Goal: Transaction & Acquisition: Purchase product/service

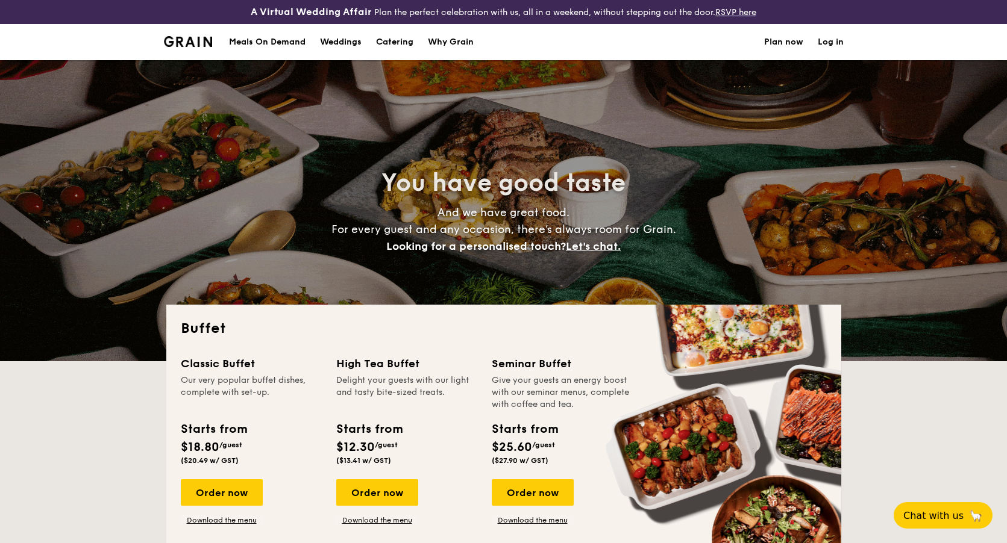
select select
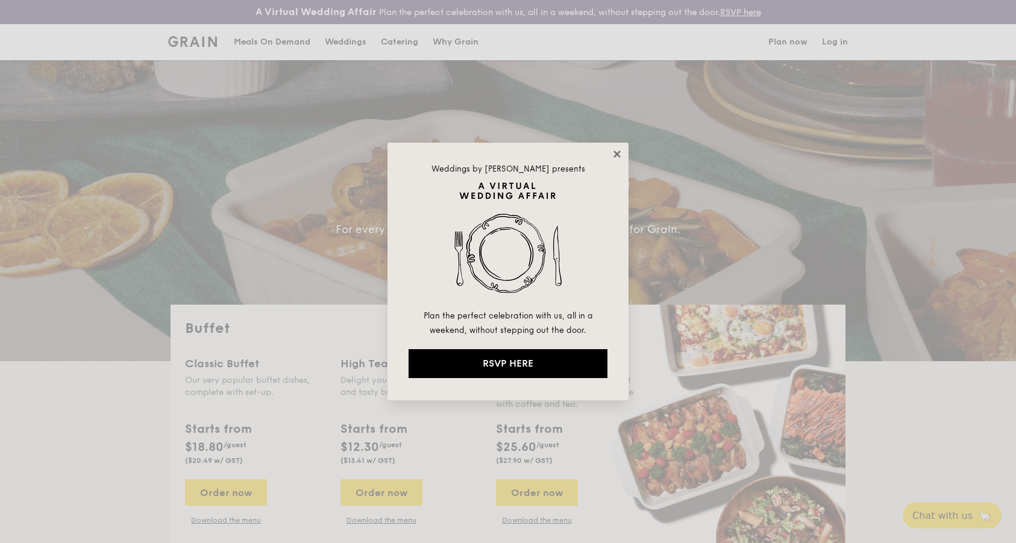
click at [617, 155] on icon at bounding box center [616, 154] width 7 height 7
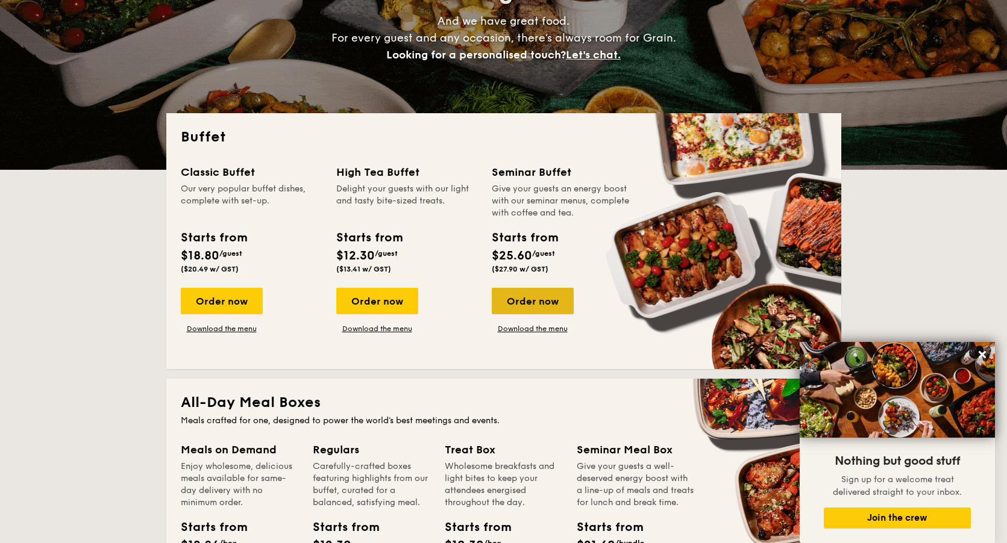
scroll to position [189, 0]
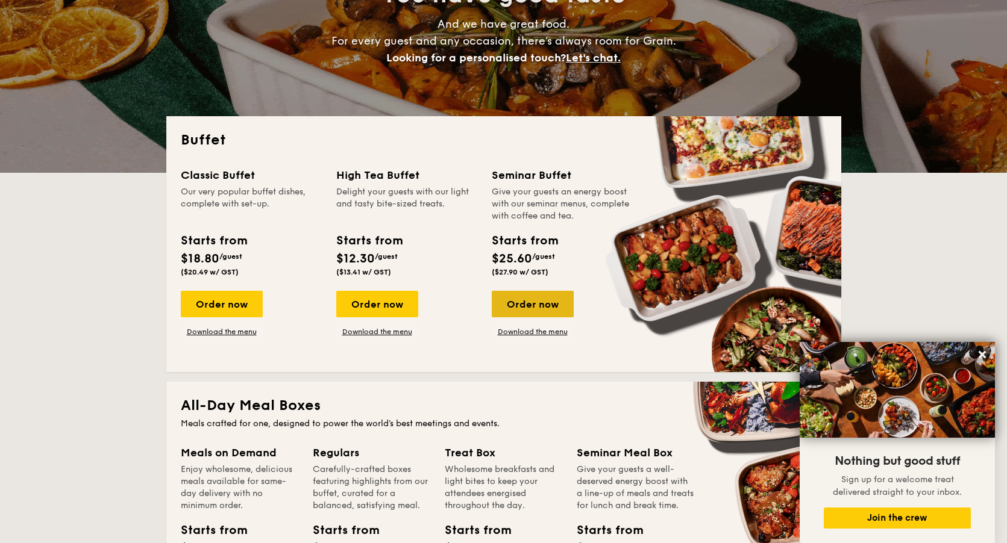
click at [528, 302] on div "Order now" at bounding box center [533, 304] width 82 height 27
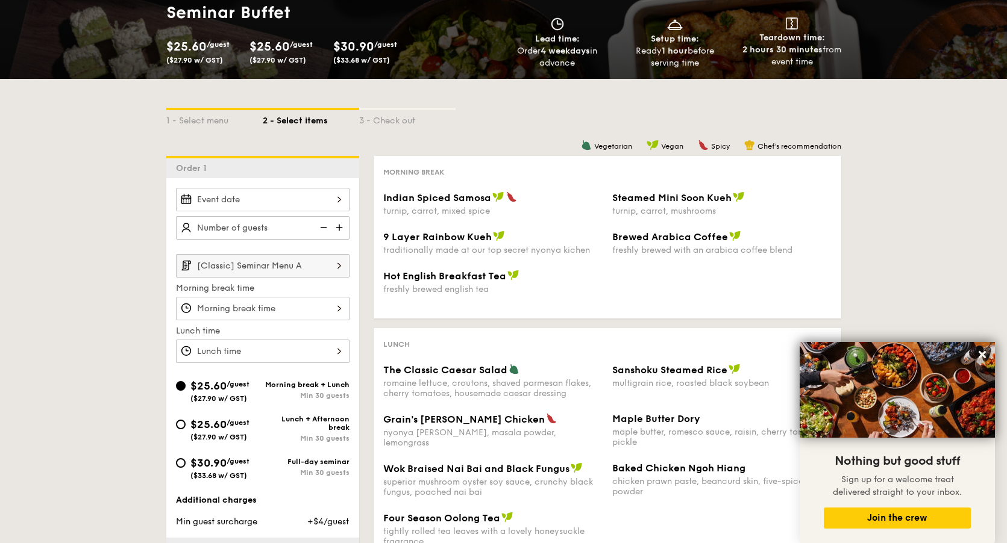
scroll to position [167, 0]
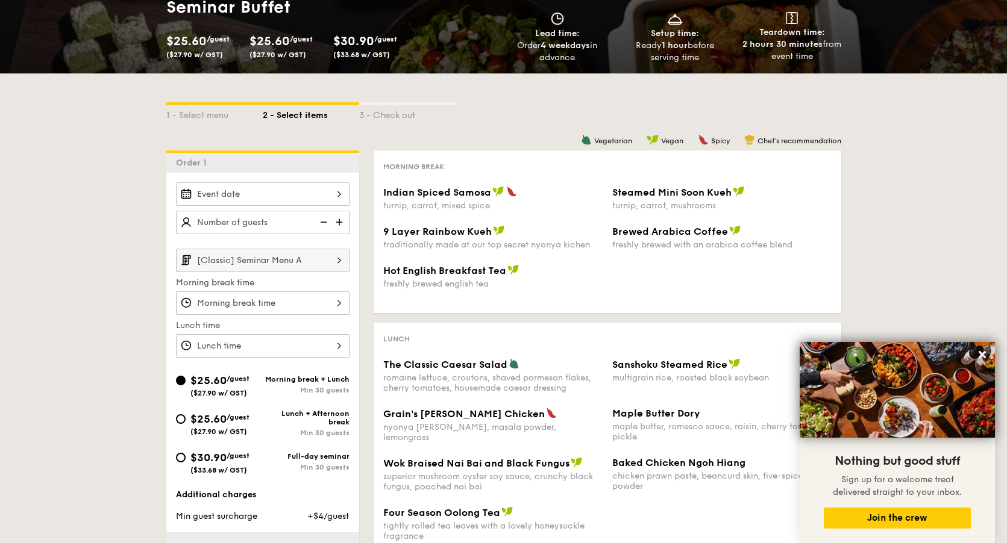
click at [198, 465] on div "$30.90 /guest ($33.68 w/ GST)" at bounding box center [219, 461] width 59 height 25
click at [186, 463] on input "$30.90 /guest ($33.68 w/ GST) Full-day seminar Min 30 guests" at bounding box center [181, 458] width 10 height 10
radio input "true"
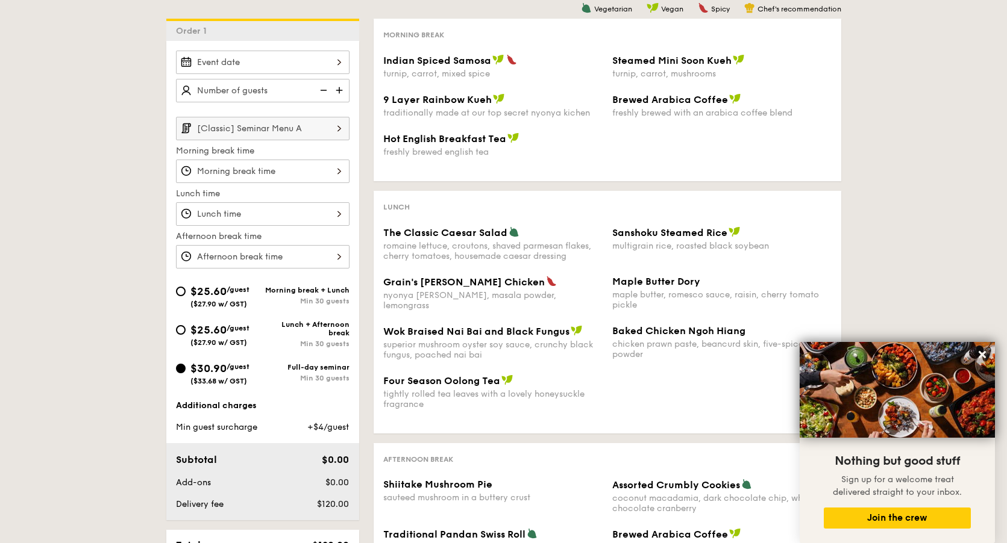
scroll to position [279, 0]
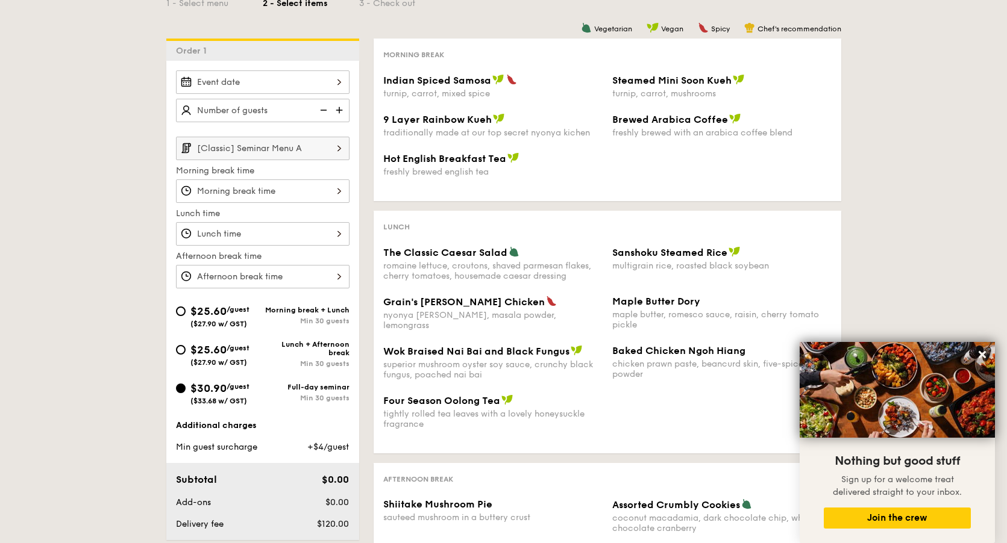
click at [323, 83] on div at bounding box center [262, 81] width 173 height 23
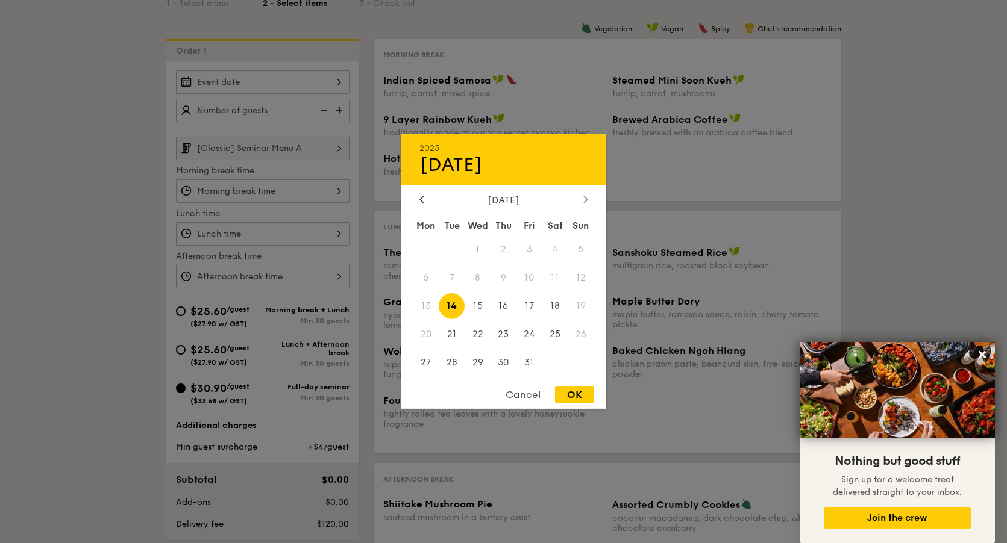
click at [587, 201] on icon at bounding box center [585, 199] width 5 height 8
click at [419, 198] on div at bounding box center [421, 200] width 11 height 11
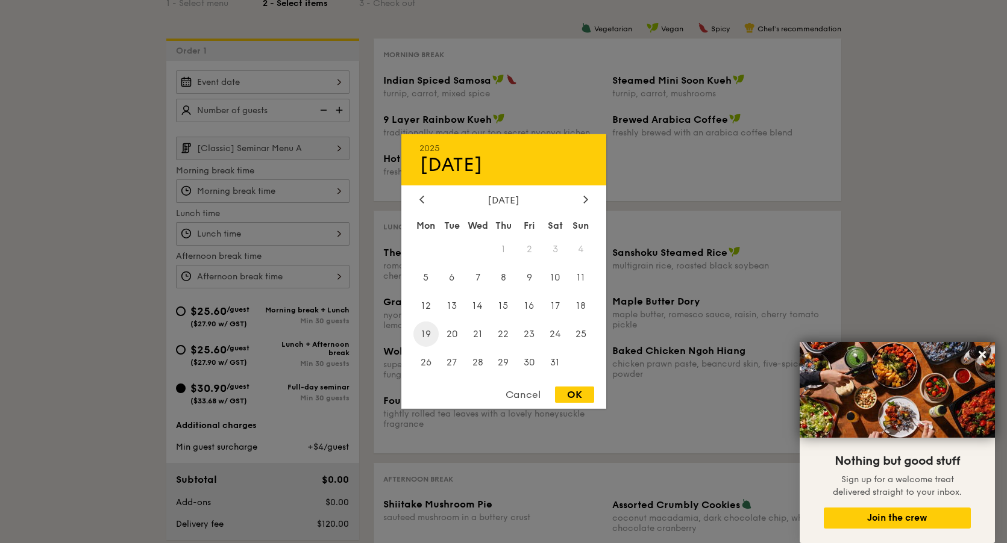
click at [426, 340] on span "19" at bounding box center [426, 334] width 26 height 26
click at [570, 395] on div "OK" at bounding box center [574, 395] width 39 height 16
type input "Jan 19, 2026"
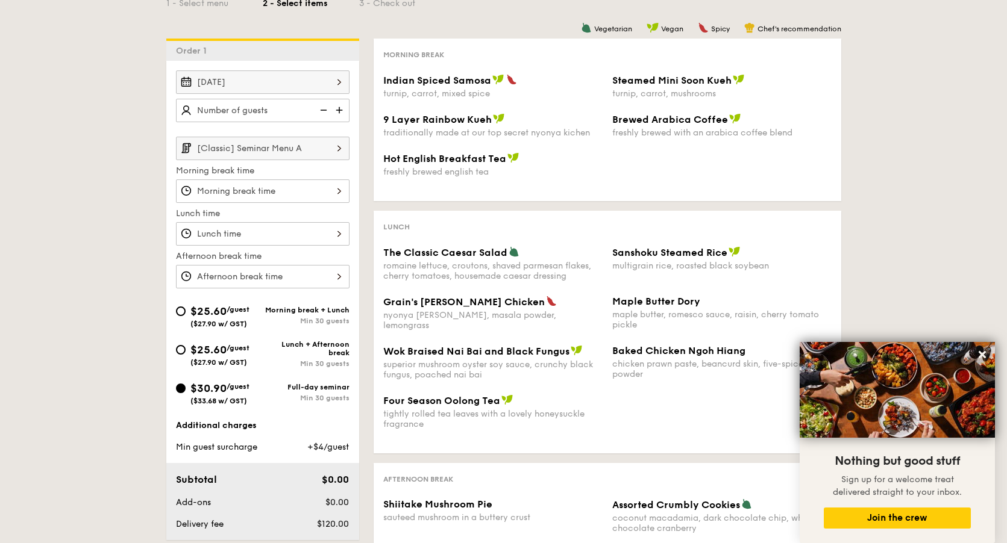
click at [337, 110] on img at bounding box center [340, 110] width 18 height 23
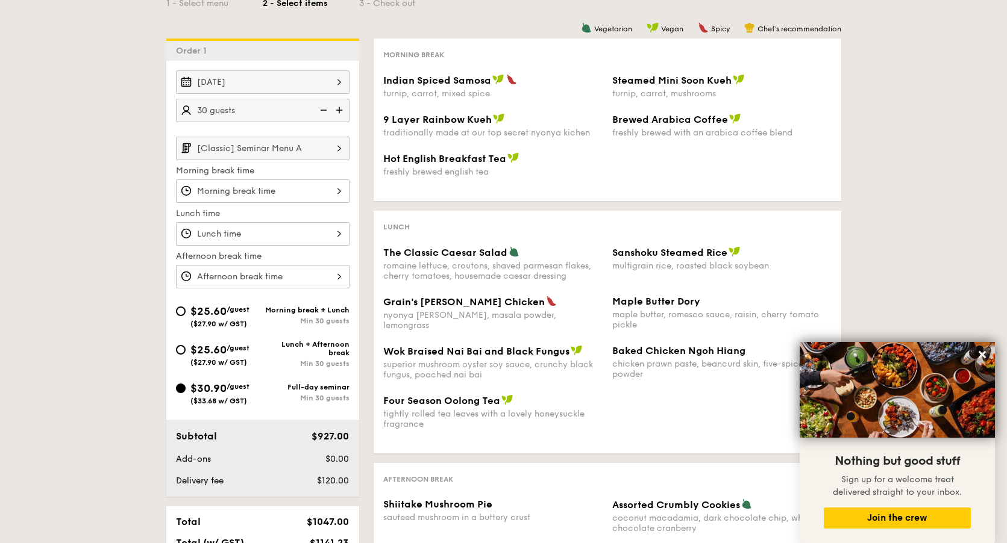
click at [337, 110] on img at bounding box center [340, 110] width 18 height 23
click at [326, 110] on img at bounding box center [322, 110] width 18 height 23
type input "30 guests"
click at [317, 148] on input "[Classic] Seminar Menu A" at bounding box center [262, 148] width 173 height 23
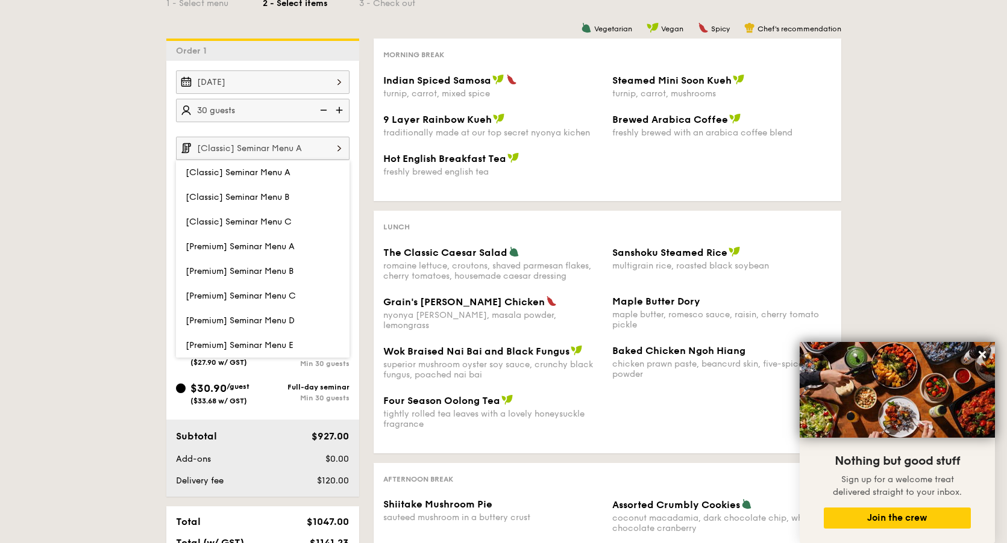
click at [120, 149] on div "1 - Select menu 2 - Select items 3 - Check out Order 1 Jan 19, 2026 30 guests […" at bounding box center [503, 303] width 1007 height 684
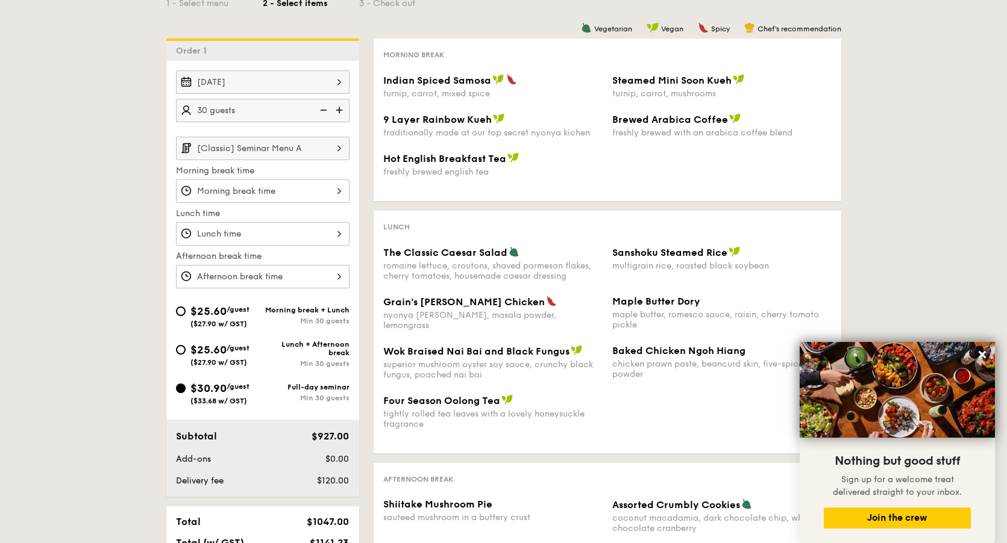
click at [233, 149] on input "[Classic] Seminar Menu A" at bounding box center [262, 148] width 173 height 23
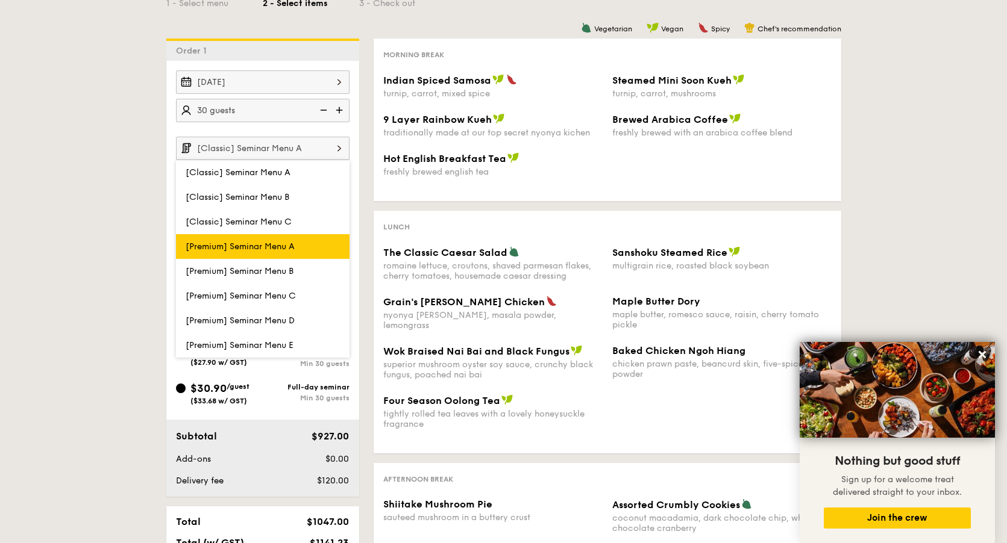
click at [237, 252] on label "[Premium] Seminar Menu A" at bounding box center [262, 246] width 173 height 25
click at [0, 0] on input "[Premium] Seminar Menu A" at bounding box center [0, 0] width 0 height 0
type input "[Premium] Seminar Menu A"
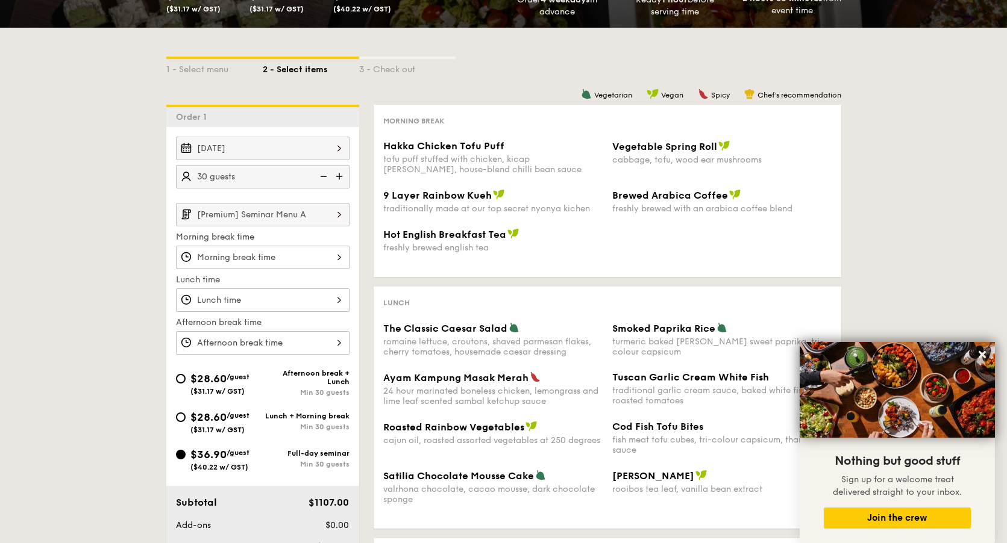
scroll to position [211, 0]
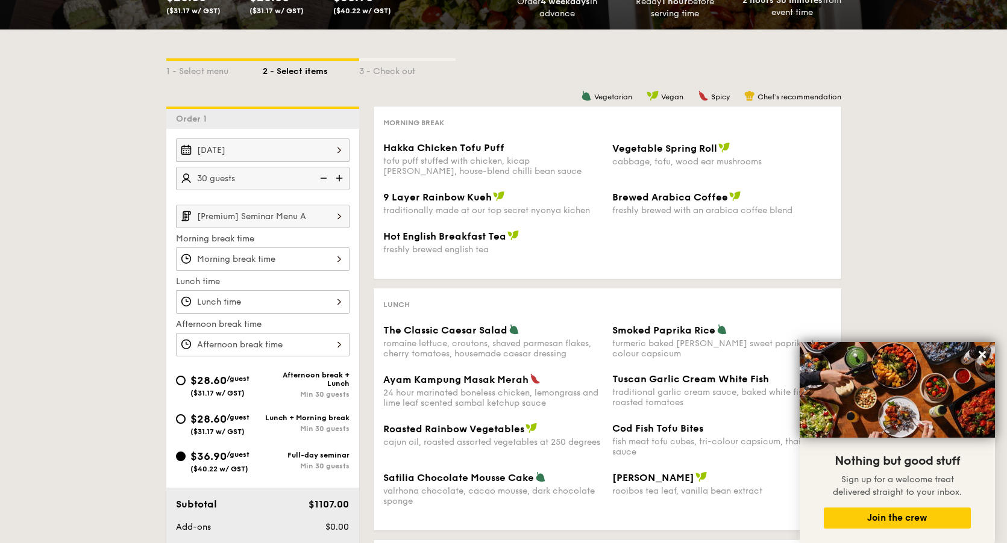
click at [298, 216] on input "[Premium] Seminar Menu A" at bounding box center [262, 216] width 173 height 23
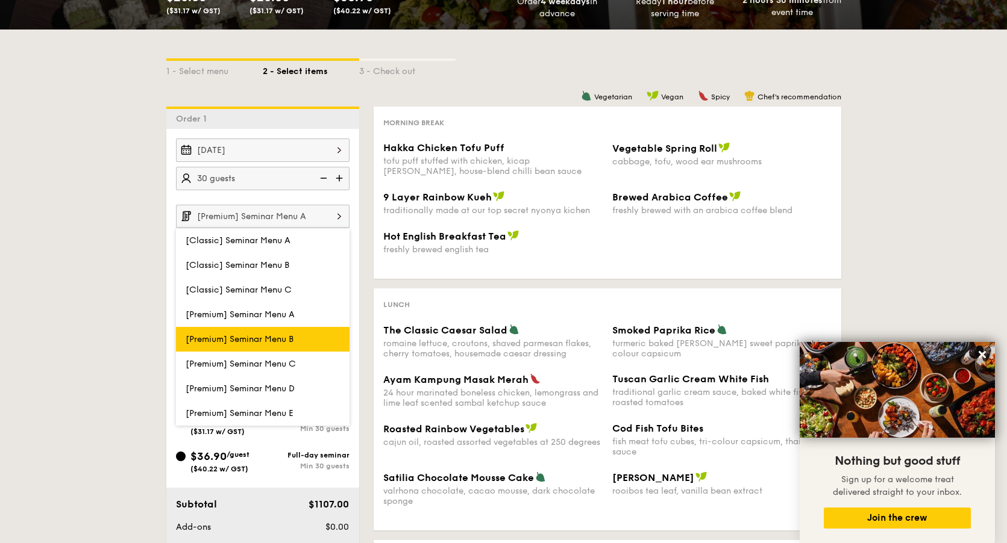
click at [286, 343] on span "[Premium] Seminar Menu B" at bounding box center [240, 339] width 108 height 10
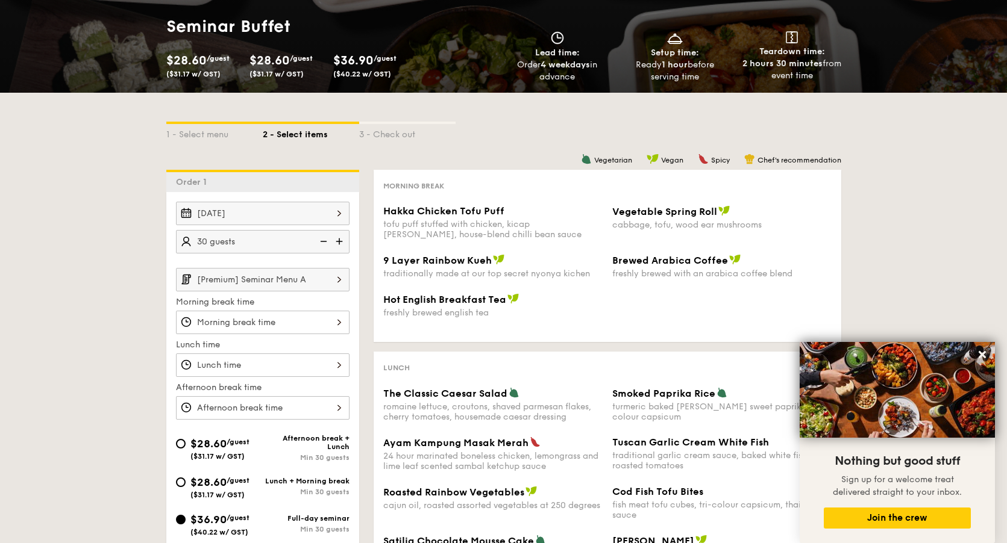
scroll to position [54, 0]
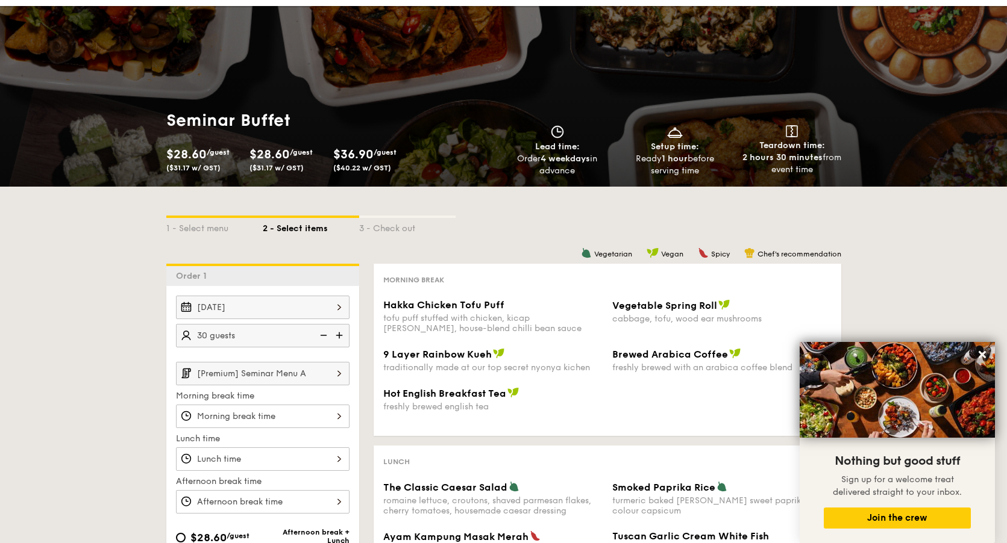
select select
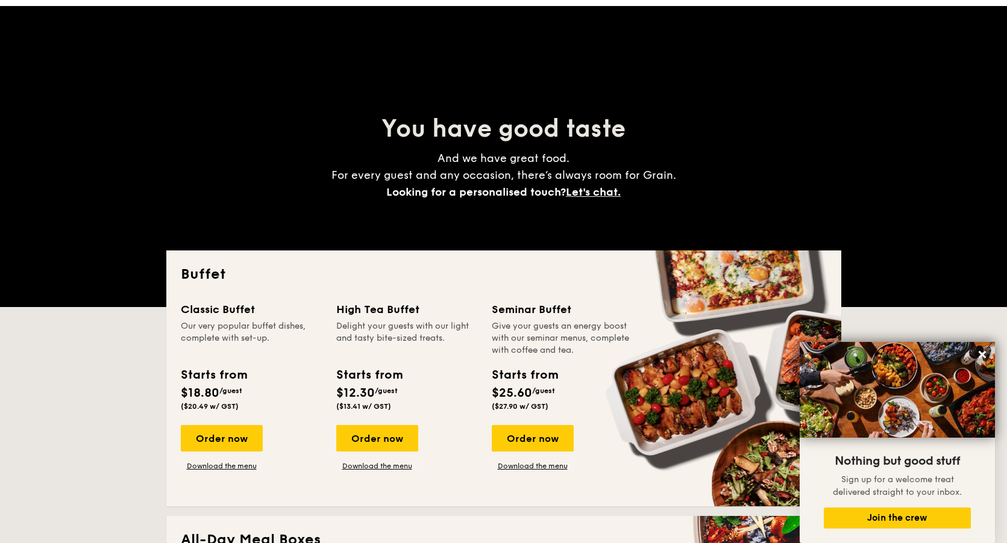
scroll to position [189, 0]
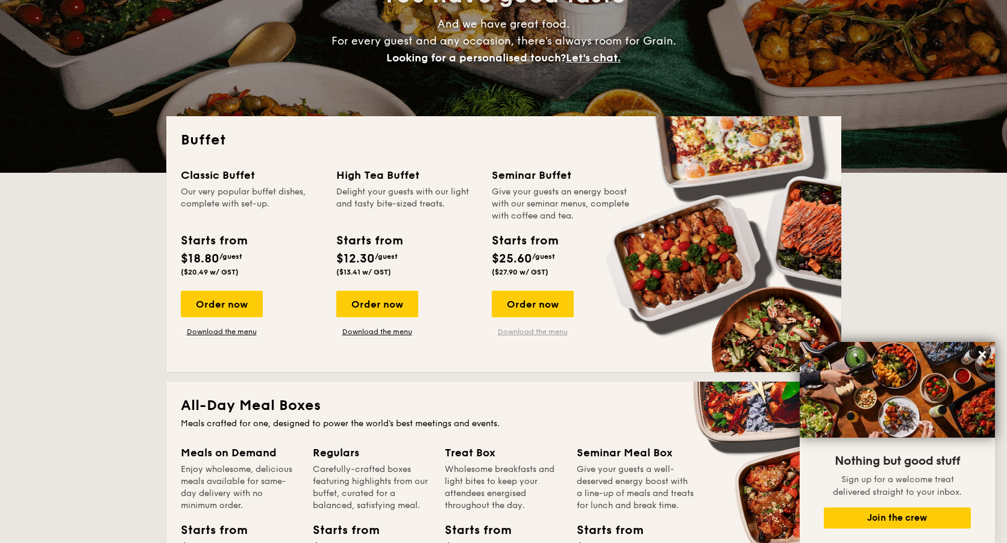
click at [538, 331] on link "Download the menu" at bounding box center [533, 332] width 82 height 10
click at [526, 307] on div "Order now" at bounding box center [533, 304] width 82 height 27
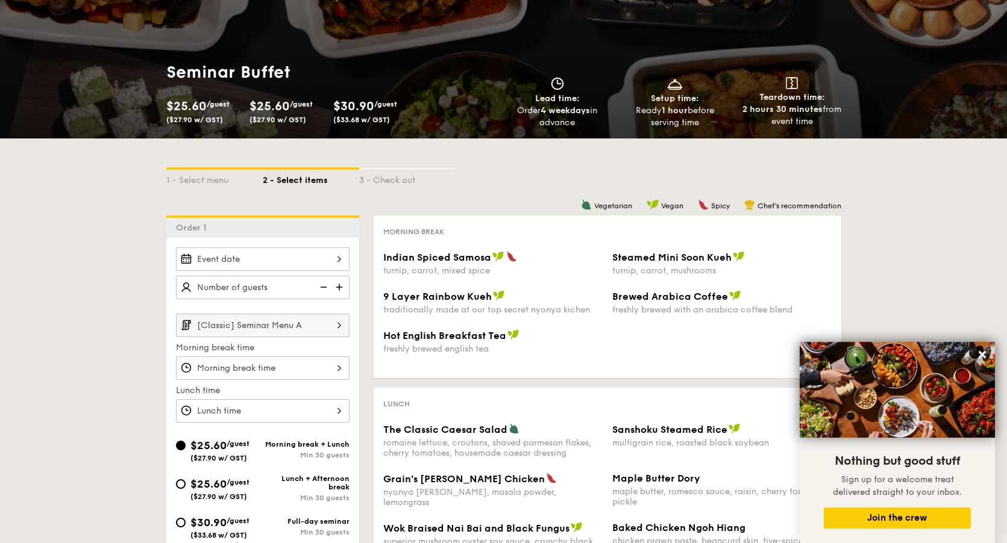
scroll to position [173, 0]
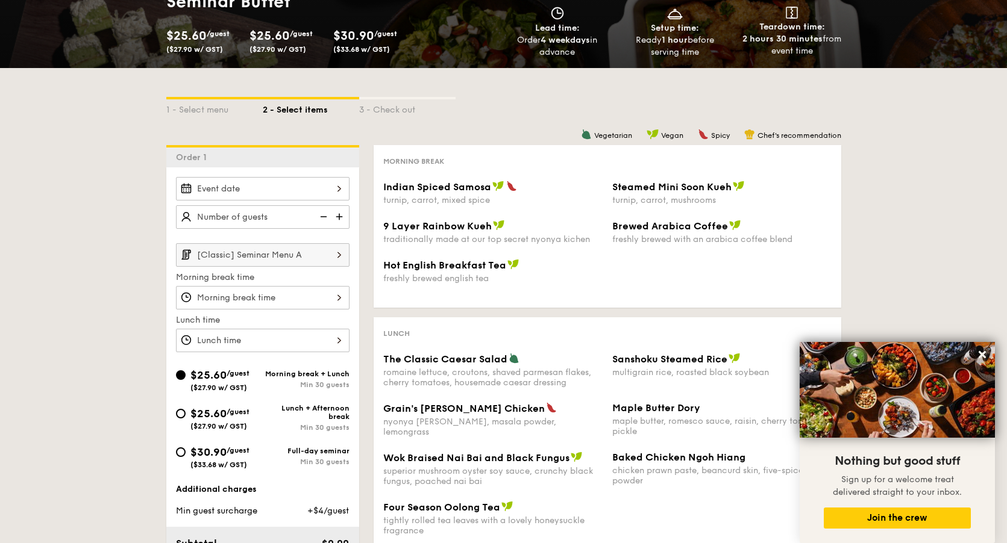
click at [296, 255] on input "[Classic] Seminar Menu A" at bounding box center [262, 254] width 173 height 23
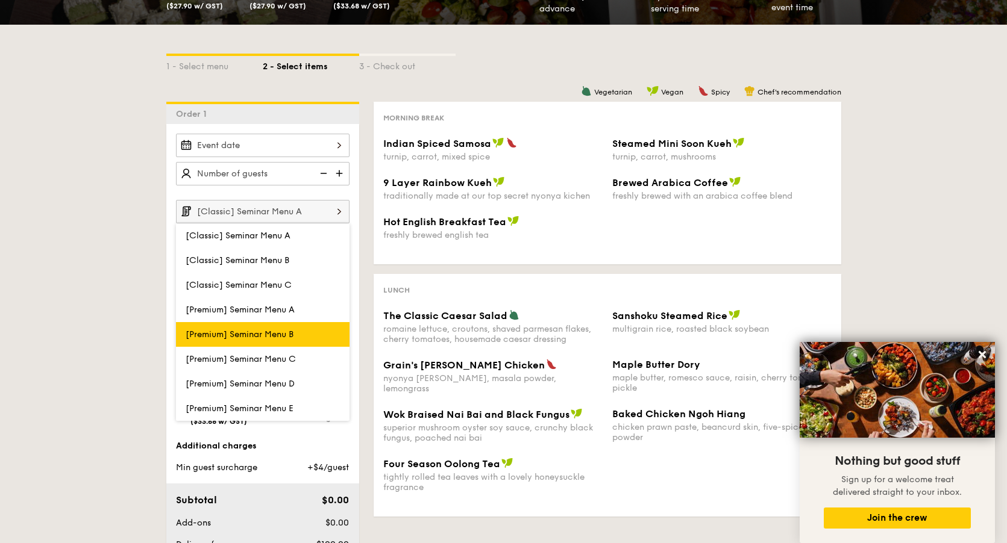
scroll to position [252, 0]
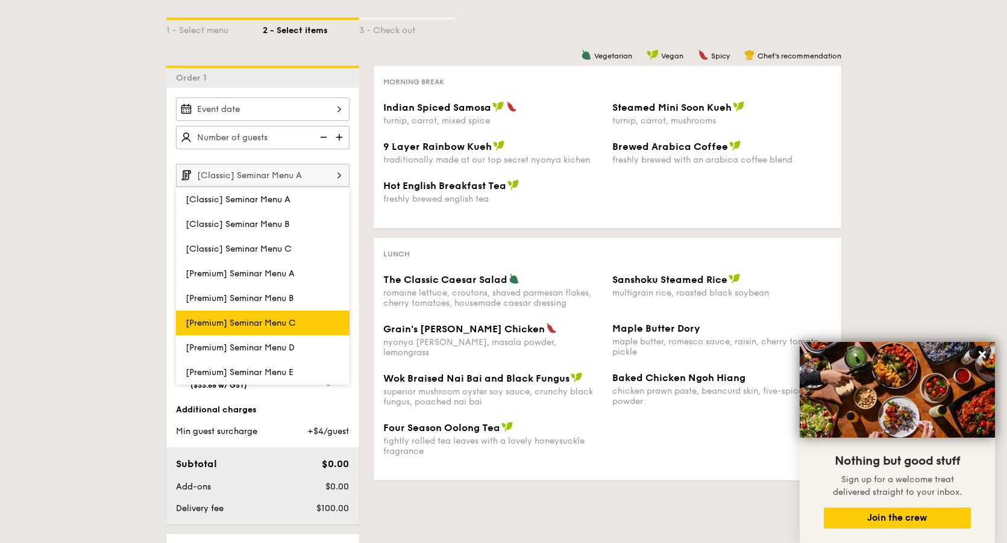
click at [288, 325] on span "[Premium] Seminar Menu C" at bounding box center [241, 323] width 110 height 10
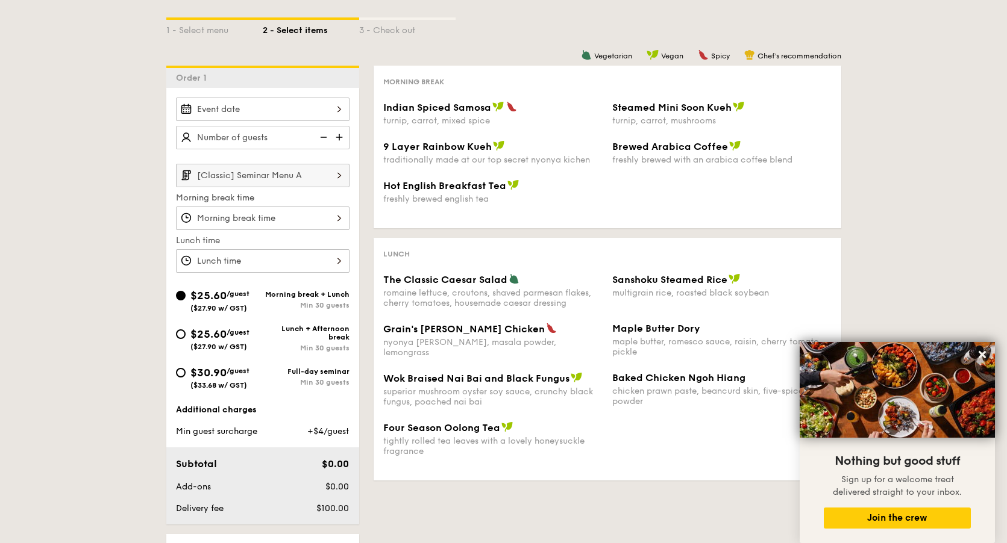
click at [323, 109] on div at bounding box center [262, 109] width 173 height 23
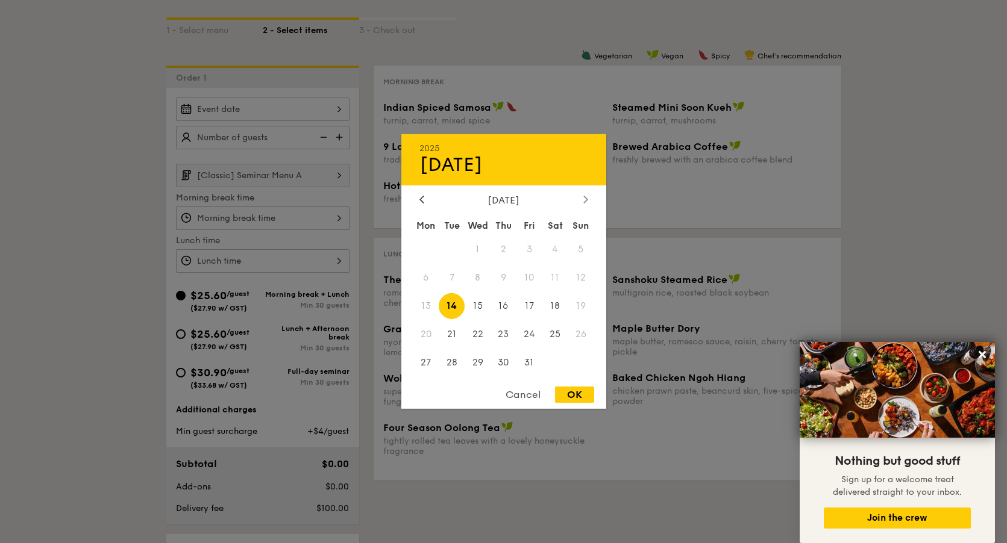
click at [584, 200] on icon at bounding box center [585, 199] width 5 height 8
click at [426, 336] on span "19" at bounding box center [426, 334] width 26 height 26
click at [569, 401] on div "OK" at bounding box center [574, 395] width 39 height 16
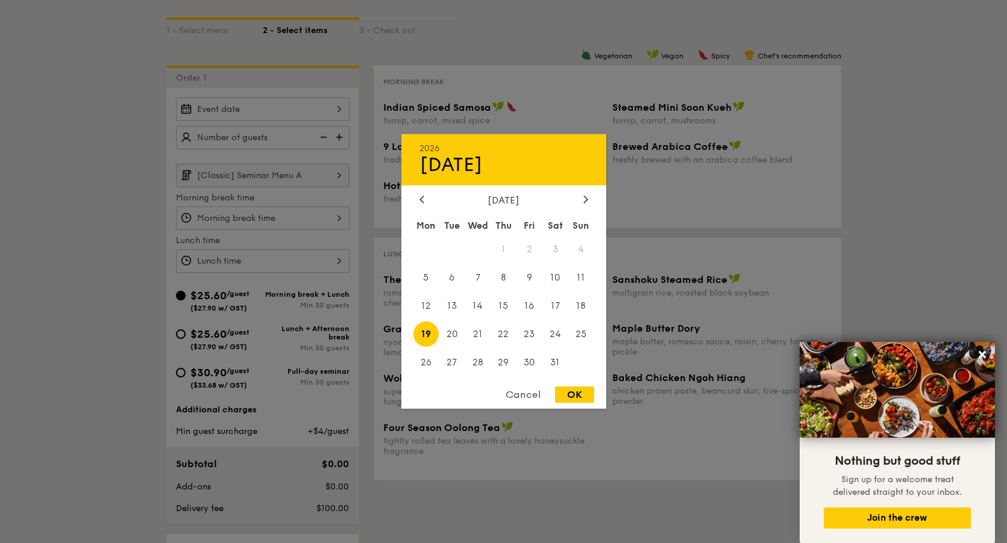
type input "Jan 19, 2026"
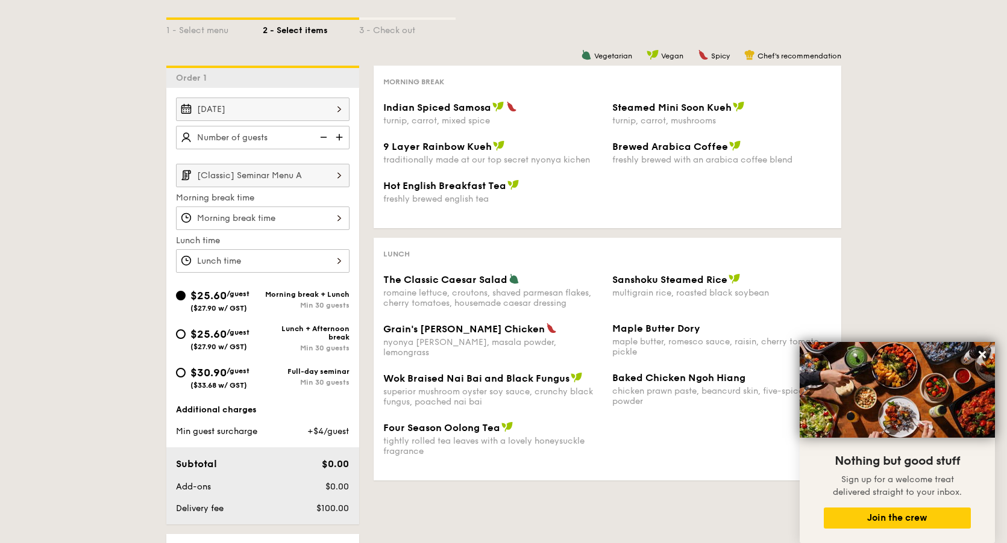
click at [198, 367] on span "$30.90" at bounding box center [208, 372] width 36 height 13
click at [186, 368] on input "$30.90 /guest ($33.68 w/ GST) Full-day seminar Min 30 guests" at bounding box center [181, 373] width 10 height 10
radio input "true"
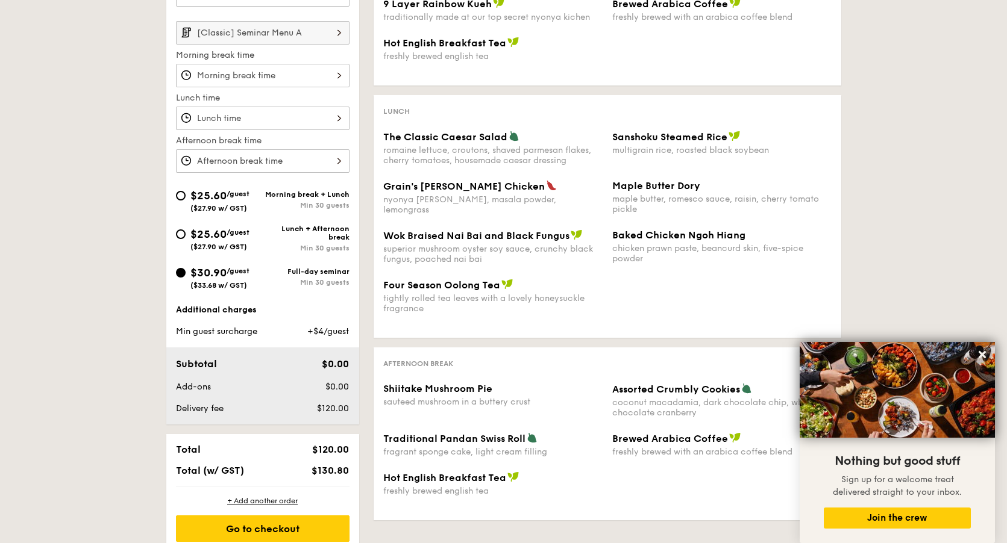
scroll to position [355, 0]
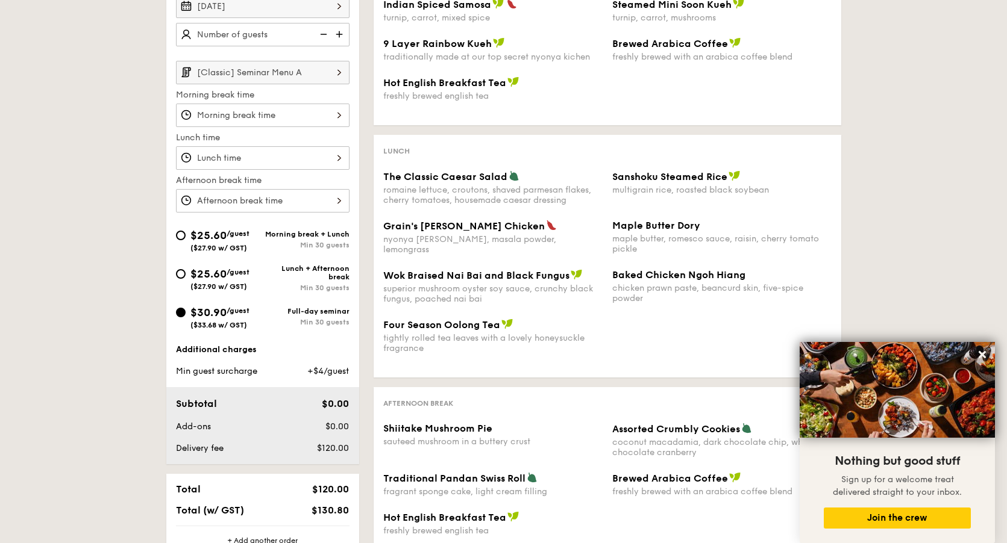
click at [337, 39] on img at bounding box center [340, 34] width 18 height 23
type input "30 guests"
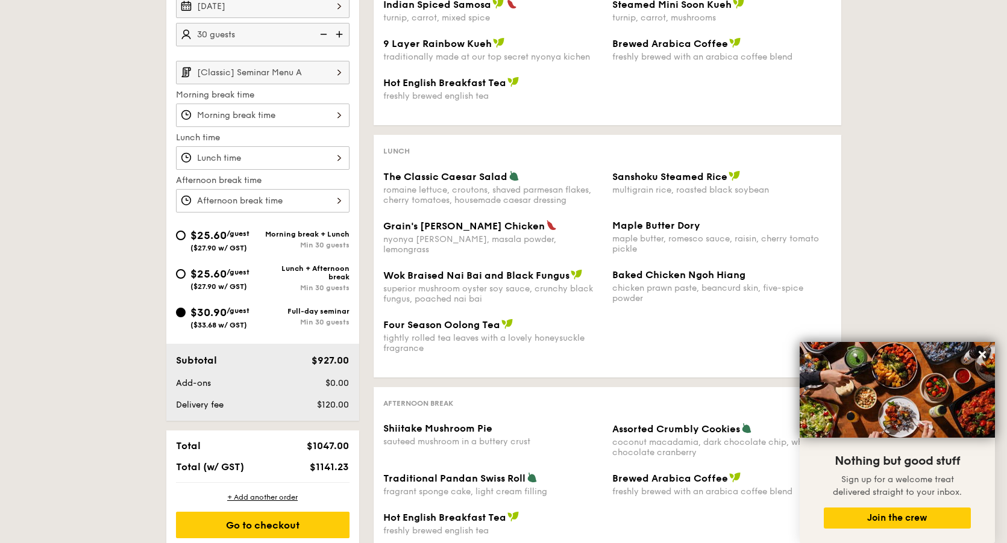
click at [484, 319] on div "Four Season Oolong Tea" at bounding box center [492, 325] width 219 height 12
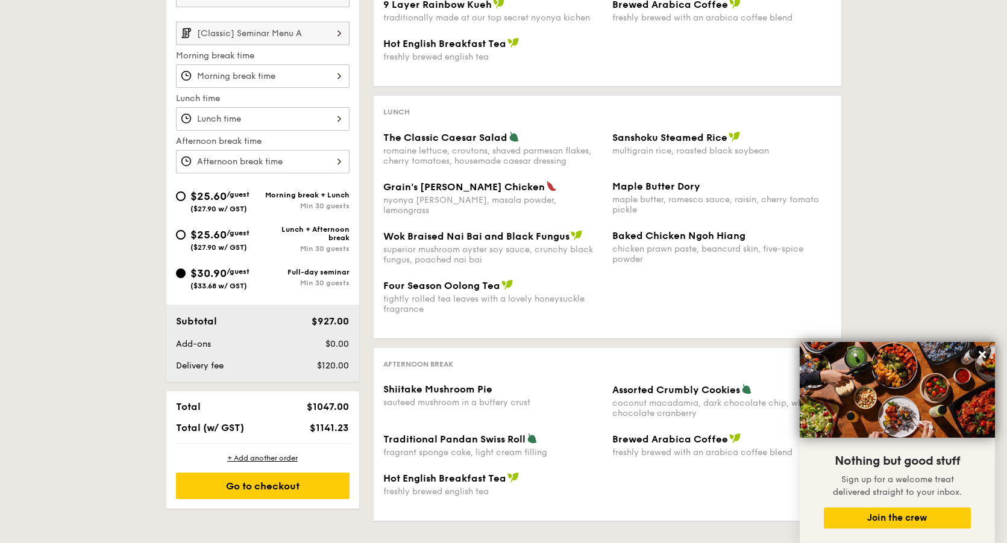
scroll to position [319, 0]
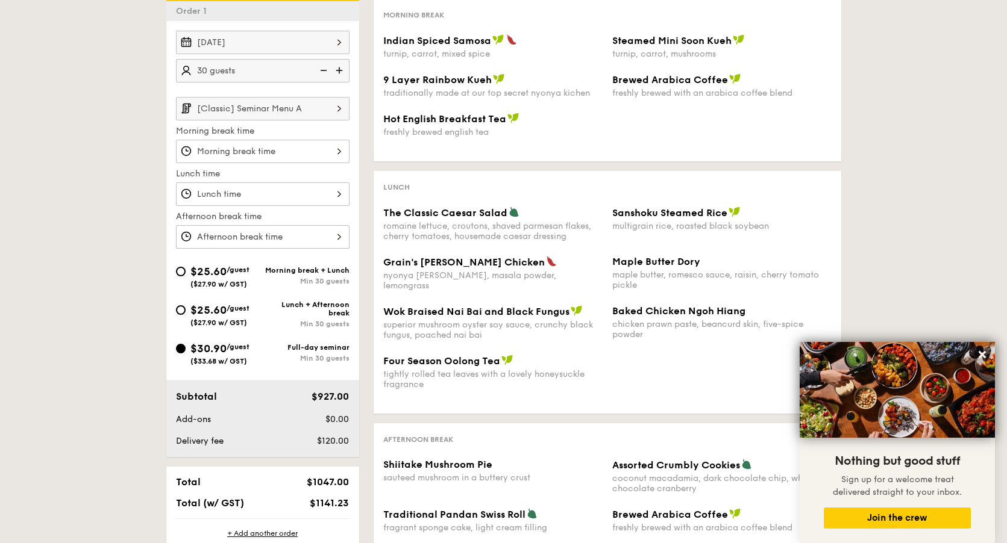
click at [317, 108] on input "[Classic] Seminar Menu A" at bounding box center [262, 108] width 173 height 23
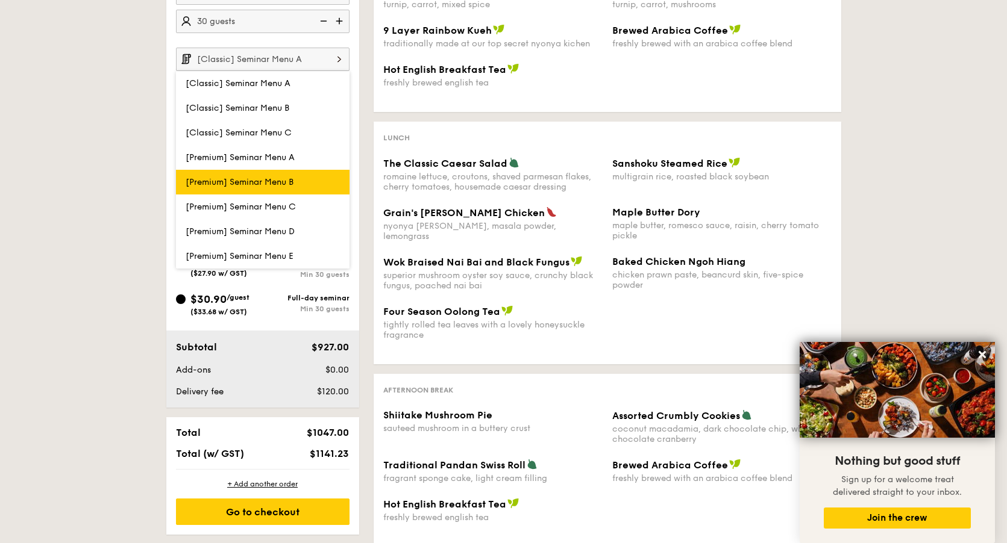
scroll to position [367, 0]
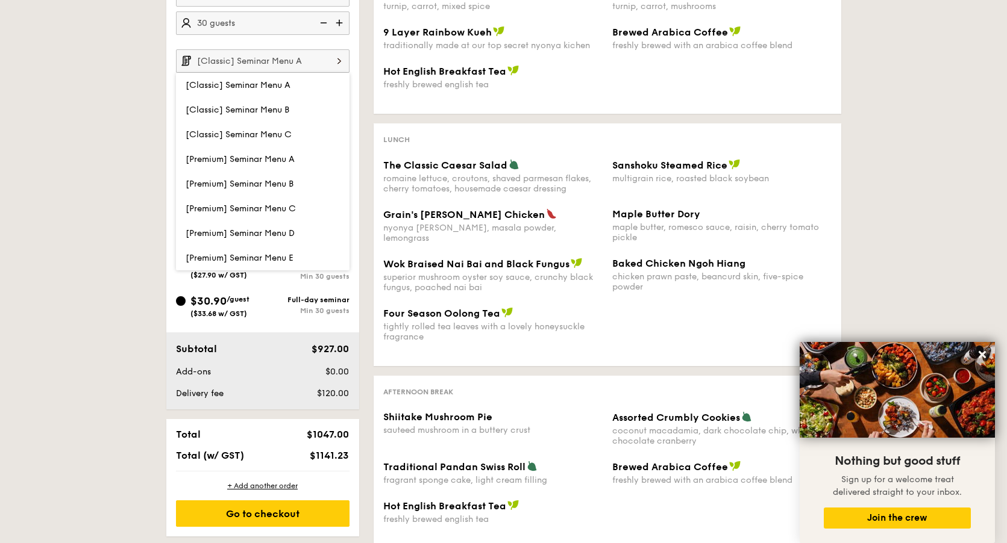
click at [88, 260] on div "1 - Select menu 2 - Select items 3 - Check out Order 1 Jan 19, 2026 30 guests […" at bounding box center [503, 216] width 1007 height 684
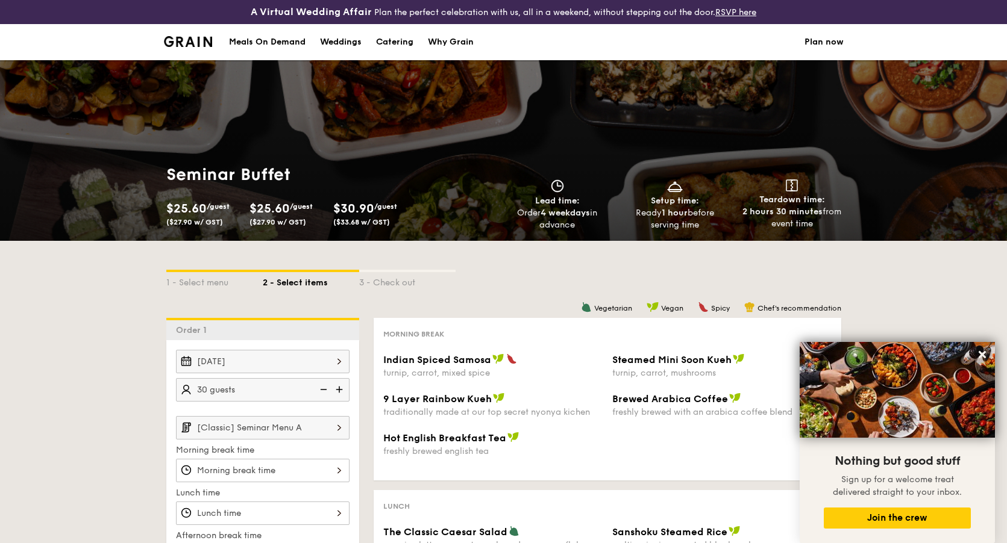
scroll to position [0, 0]
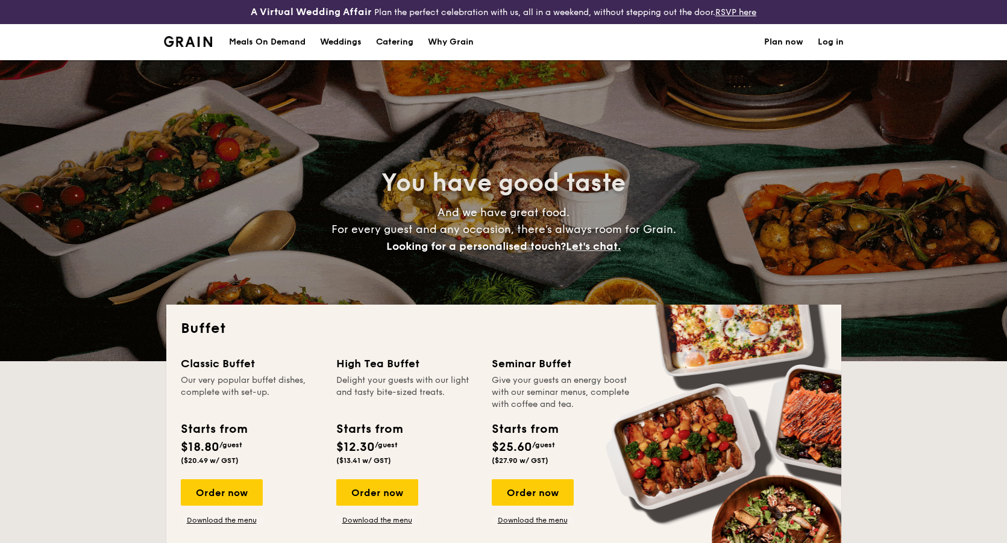
select select
